Goal: Task Accomplishment & Management: Manage account settings

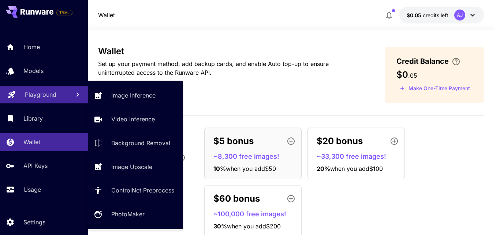
click at [39, 90] on p "Playground" at bounding box center [40, 94] width 31 height 9
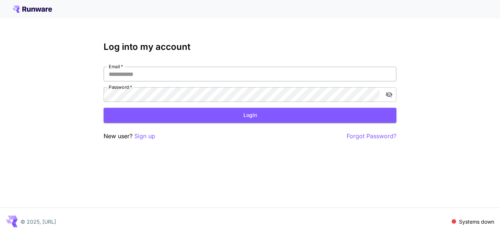
click at [150, 72] on input "Email   *" at bounding box center [250, 74] width 293 height 15
click at [191, 72] on input "Email   *" at bounding box center [250, 74] width 293 height 15
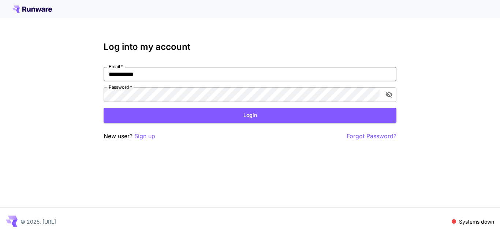
type input "**********"
click at [34, 7] on icon at bounding box center [32, 8] width 40 height 7
click at [145, 68] on input "Email   *" at bounding box center [250, 74] width 293 height 15
type input "**********"
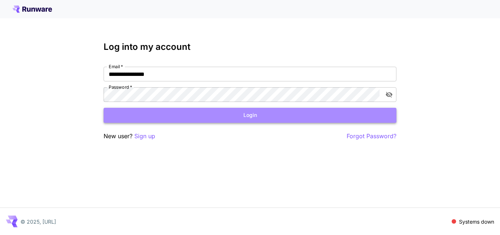
click at [252, 118] on button "Login" at bounding box center [250, 115] width 293 height 15
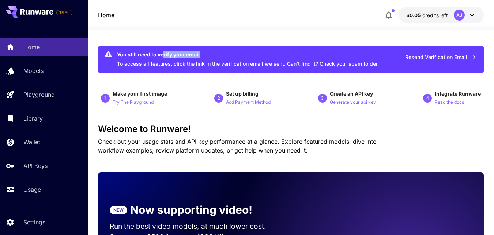
click at [270, 54] on div "You still need to verify your email" at bounding box center [248, 54] width 262 height 8
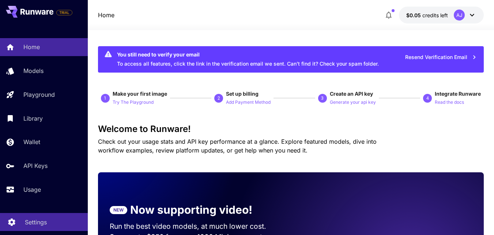
click at [43, 218] on p "Settings" at bounding box center [36, 221] width 22 height 9
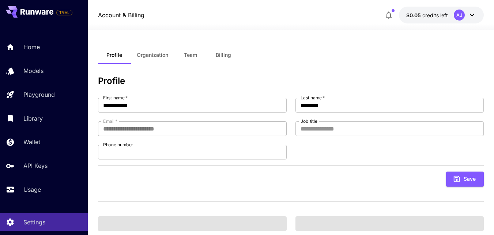
click at [143, 52] on span "Organization" at bounding box center [152, 55] width 31 height 7
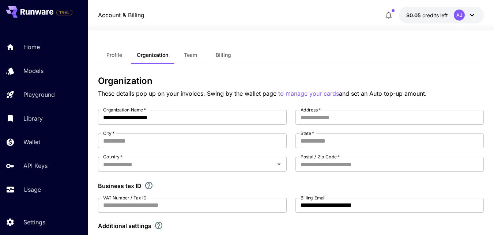
click at [198, 50] on button "Team" at bounding box center [190, 55] width 33 height 18
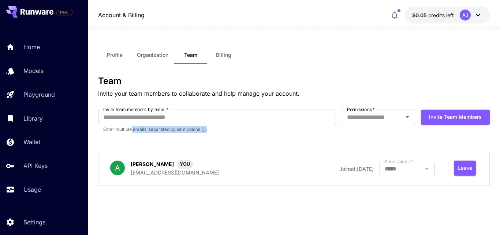
drag, startPoint x: 131, startPoint y: 126, endPoint x: 235, endPoint y: 126, distance: 103.5
click at [235, 126] on p "Enter multiple emails, separated by semicolons (;)." at bounding box center [217, 128] width 228 height 7
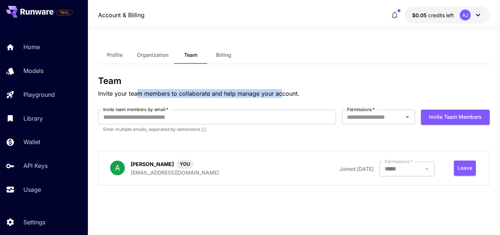
drag, startPoint x: 140, startPoint y: 90, endPoint x: 280, endPoint y: 91, distance: 139.8
click at [280, 91] on p "Invite your team members to collaborate and help manage your account." at bounding box center [293, 93] width 391 height 9
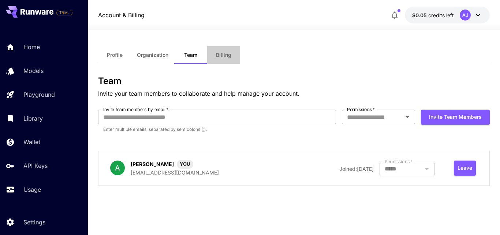
click at [223, 56] on span "Billing" at bounding box center [223, 55] width 15 height 7
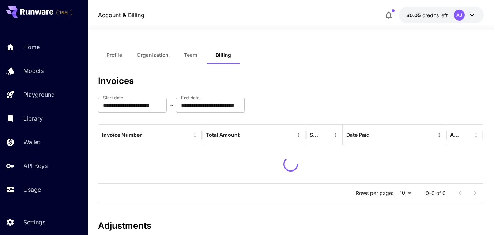
click at [166, 56] on span "Organization" at bounding box center [152, 55] width 31 height 7
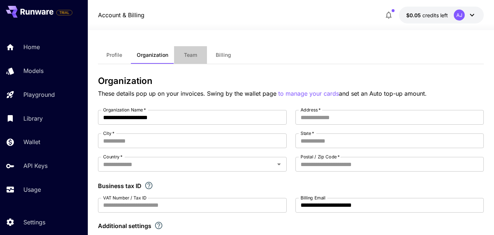
click at [188, 57] on span "Team" at bounding box center [190, 55] width 13 height 7
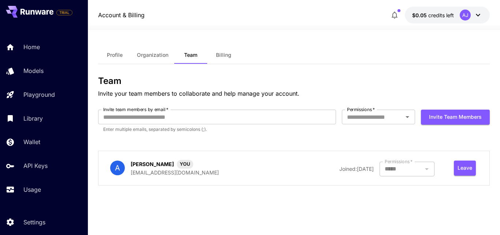
click at [481, 16] on icon at bounding box center [477, 15] width 9 height 9
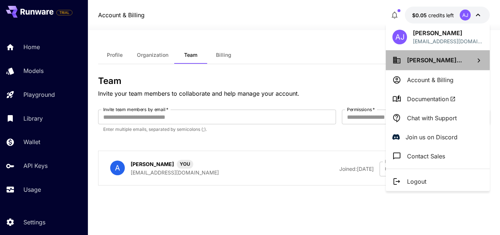
click at [422, 61] on span "[PERSON_NAME]..." at bounding box center [434, 59] width 55 height 7
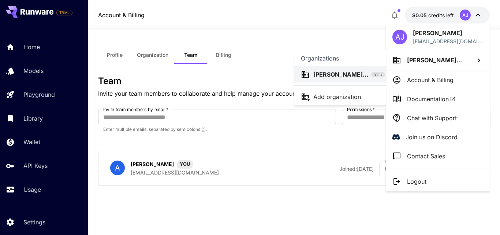
click at [333, 42] on div at bounding box center [250, 117] width 500 height 235
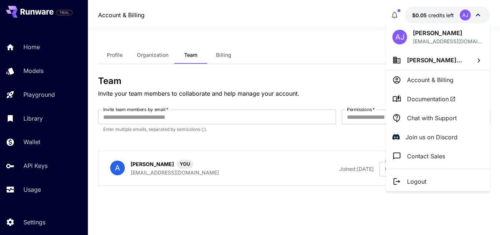
click at [15, 52] on div at bounding box center [250, 117] width 500 height 235
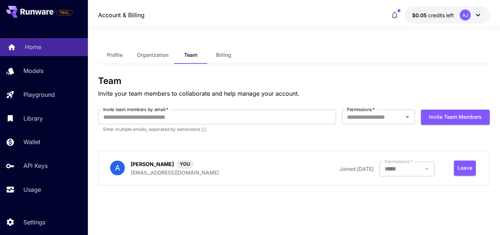
click at [27, 52] on link "Home" at bounding box center [44, 47] width 88 height 18
